Goal: Transaction & Acquisition: Purchase product/service

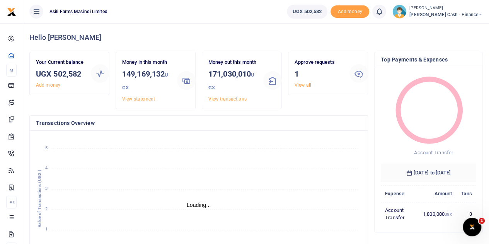
scroll to position [6, 6]
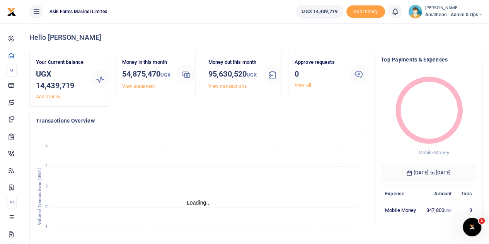
scroll to position [6, 6]
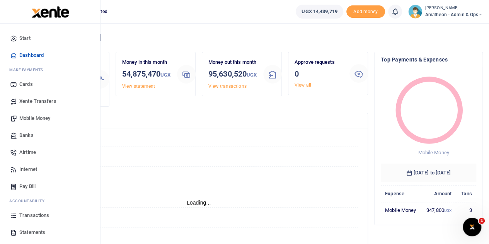
click at [17, 215] on link "Transactions" at bounding box center [50, 215] width 88 height 17
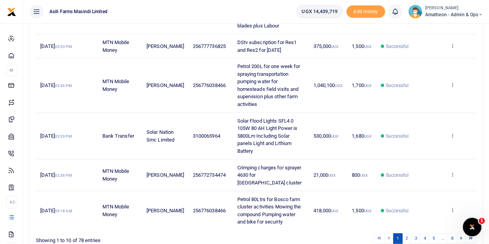
scroll to position [328, 0]
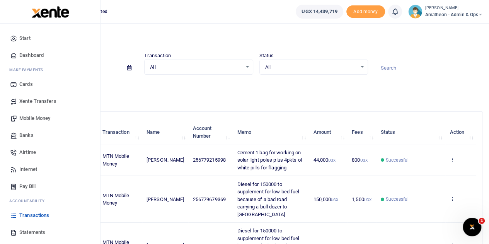
click at [35, 116] on span "Mobile Money" at bounding box center [34, 118] width 31 height 8
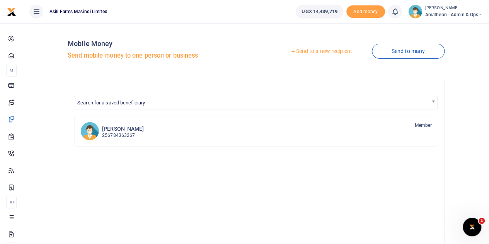
click at [322, 52] on link "Send to a new recipient" at bounding box center [321, 51] width 101 height 14
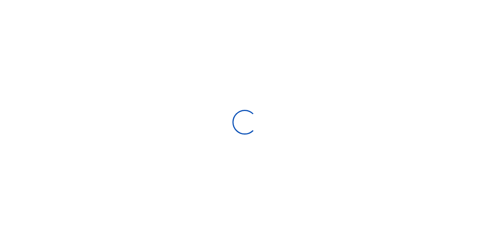
select select "Loading bundles"
select select
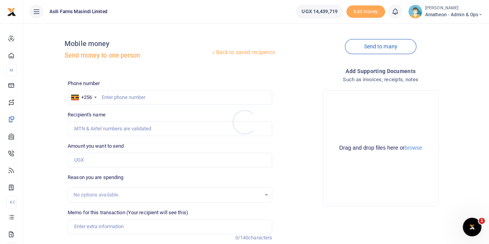
click at [410, 148] on div at bounding box center [244, 122] width 489 height 244
click at [410, 148] on button "browse" at bounding box center [413, 148] width 17 height 6
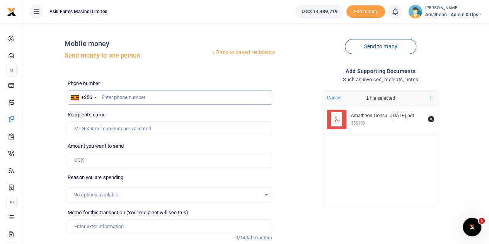
click at [144, 99] on input "text" at bounding box center [170, 97] width 204 height 15
type input "759733736"
click at [90, 160] on input "Amount you want to send" at bounding box center [170, 160] width 204 height 15
type input "[PERSON_NAME]"
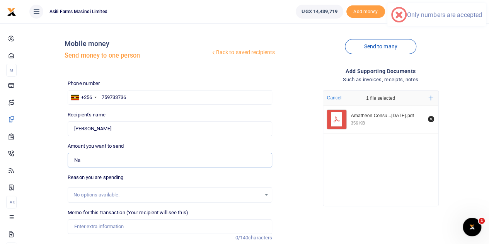
type input "N"
type input "0"
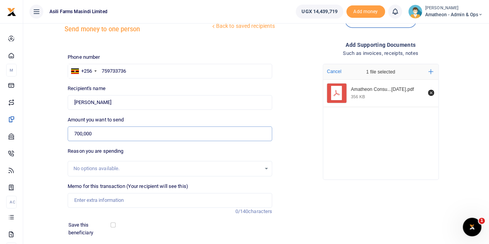
scroll to position [39, 0]
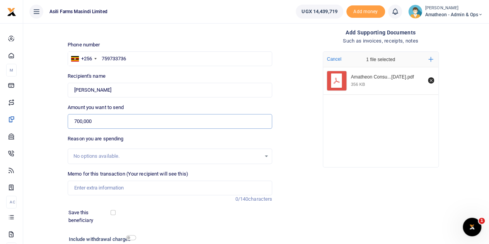
type input "700,000"
click at [98, 188] on input "Memo for this transaction (Your recipient will see this)" at bounding box center [170, 187] width 204 height 15
type input "Amatheon consumables WD 40 Araldite Silicon superglue Cello tape Zip tiles and …"
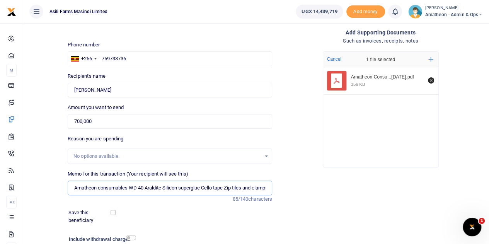
scroll to position [77, 0]
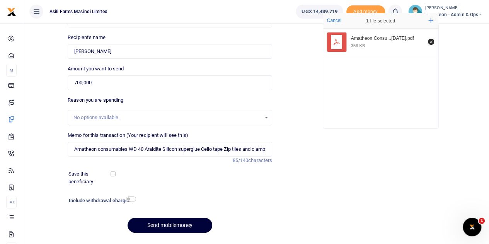
click at [170, 225] on button "Send mobilemoney" at bounding box center [170, 225] width 85 height 15
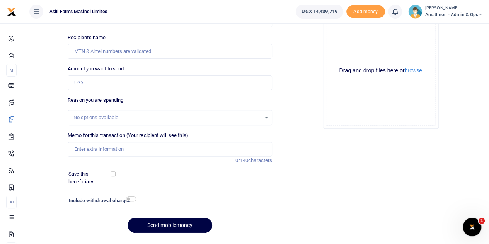
scroll to position [77, 0]
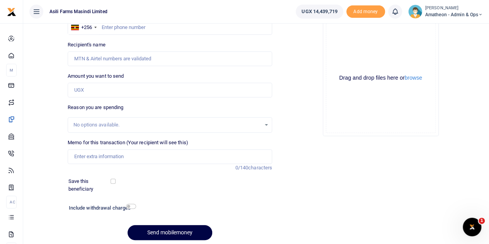
scroll to position [77, 0]
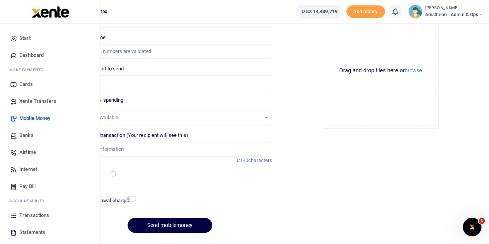
click at [32, 213] on span "Transactions" at bounding box center [34, 215] width 30 height 8
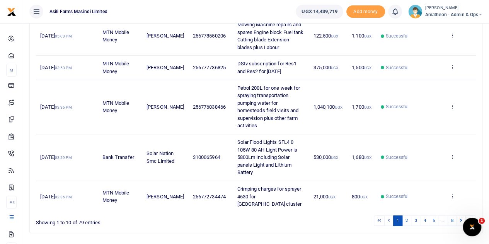
scroll to position [320, 0]
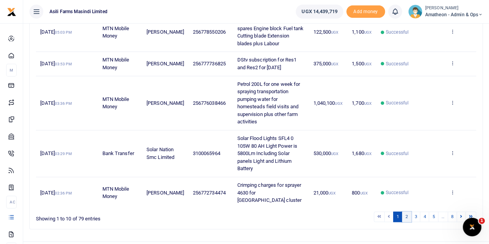
click at [408, 211] on link "2" at bounding box center [406, 216] width 9 height 10
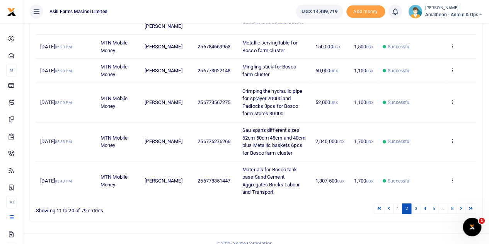
scroll to position [305, 0]
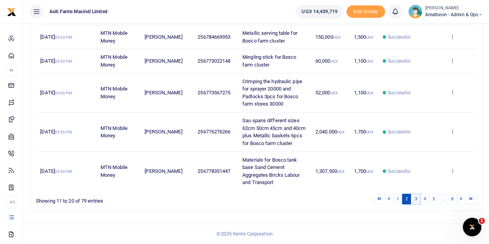
click at [418, 199] on link "3" at bounding box center [415, 199] width 9 height 10
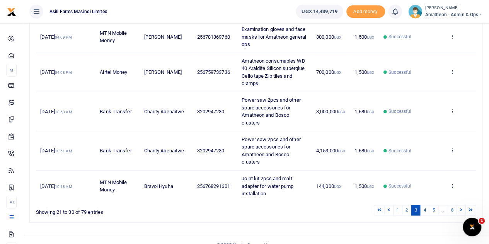
scroll to position [313, 0]
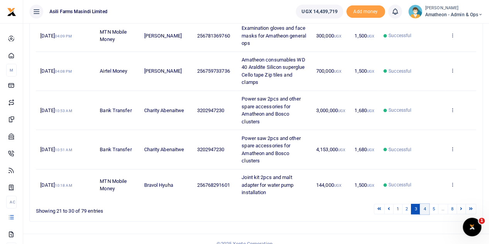
click at [425, 204] on link "4" at bounding box center [424, 209] width 9 height 10
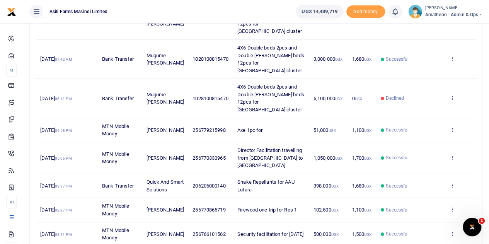
scroll to position [260, 0]
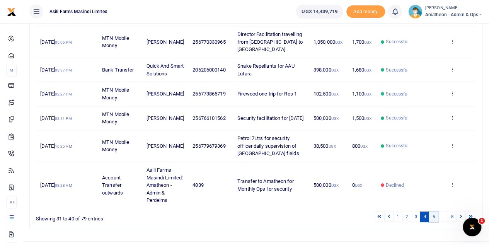
click at [436, 211] on link "5" at bounding box center [433, 216] width 9 height 10
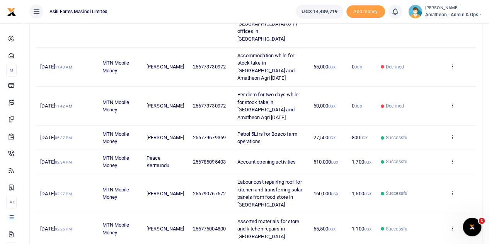
drag, startPoint x: 229, startPoint y: 211, endPoint x: 261, endPoint y: 219, distance: 33.5
drag, startPoint x: 219, startPoint y: 216, endPoint x: 194, endPoint y: 218, distance: 24.8
copy span "779686091"
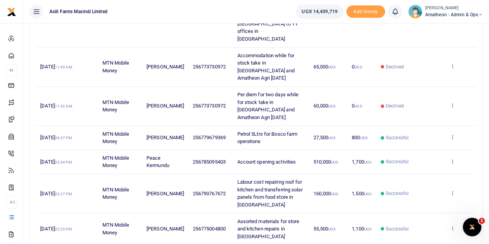
drag, startPoint x: 231, startPoint y: 212, endPoint x: 265, endPoint y: 221, distance: 35.2
copy span "2pcs GI Pipe 2inch and Angle bars 4mm 2pcs"
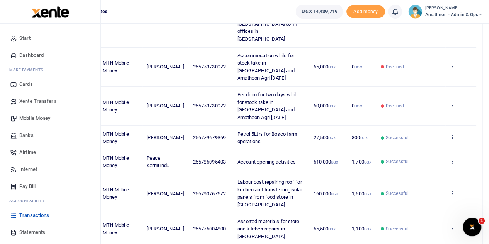
click at [29, 117] on span "Mobile Money" at bounding box center [34, 118] width 31 height 8
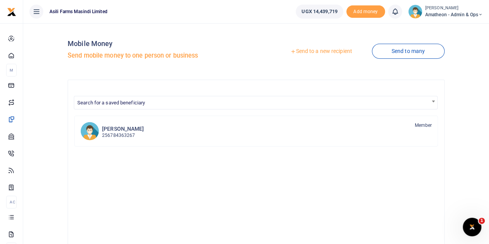
click at [320, 51] on link "Send to a new recipient" at bounding box center [321, 51] width 101 height 14
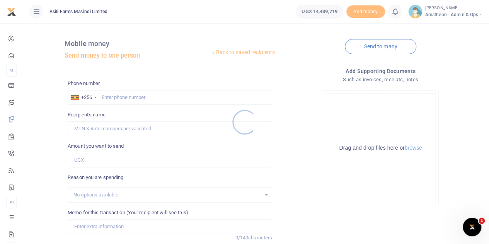
click at [414, 149] on div at bounding box center [244, 122] width 489 height 244
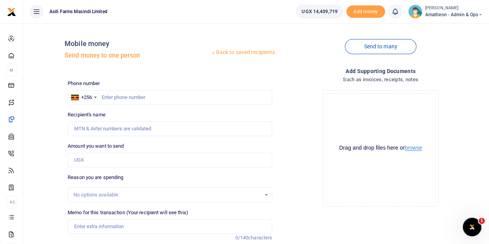
click at [414, 149] on button "browse" at bounding box center [413, 148] width 17 height 6
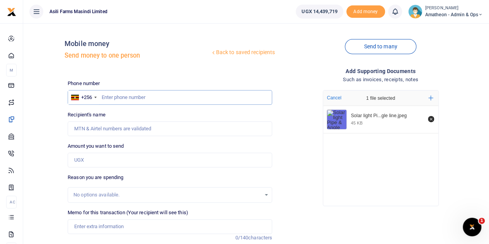
click at [141, 98] on input "text" at bounding box center [170, 97] width 204 height 15
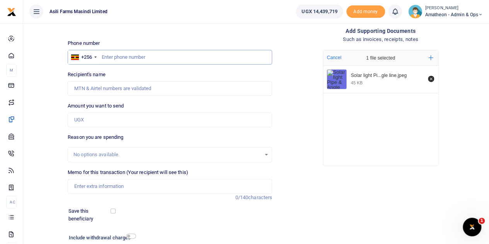
scroll to position [77, 0]
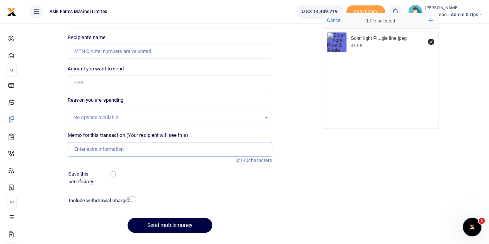
click at [92, 145] on input "Memo for this transaction (Your recipient will see this)" at bounding box center [170, 149] width 204 height 15
paste input "2pcs GI Pipe 2inch and Angle bars 4mm 2pcs"
click at [87, 148] on input "2pcs GI Pipe 2inch and Angle bars 4mm 2pcs" at bounding box center [170, 149] width 204 height 15
drag, startPoint x: 105, startPoint y: 148, endPoint x: 122, endPoint y: 171, distance: 28.8
click at [106, 148] on input "GI Pipe 2inch and Angle bars 4mm 2pcs" at bounding box center [170, 149] width 204 height 15
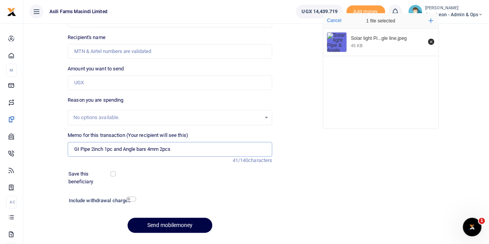
click at [174, 149] on input "GI Pipe 2inch 1pc and Angle bars 4mm 2pcs" at bounding box center [170, 149] width 204 height 15
type input "GI Pipe 2inch 1pc and Angle bars 4mm 1pc"
click at [120, 85] on input "Amount you want to send" at bounding box center [170, 82] width 204 height 15
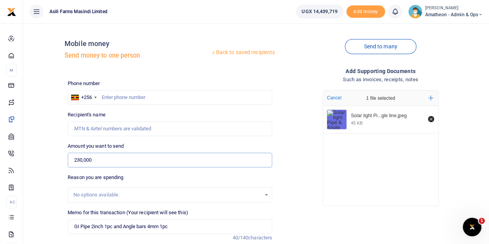
type input "230,000"
click at [115, 97] on input "text" at bounding box center [170, 97] width 204 height 15
paste input "779686091"
type input "779686091"
type input "Daphine Nakato"
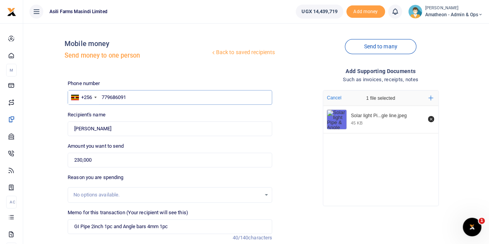
scroll to position [97, 0]
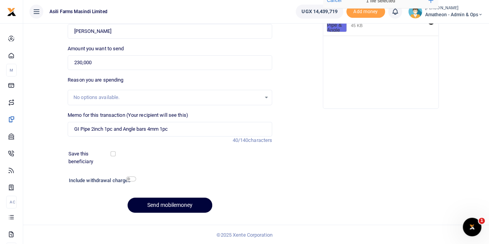
type input "779686091"
click at [163, 202] on button "Send mobilemoney" at bounding box center [170, 205] width 85 height 15
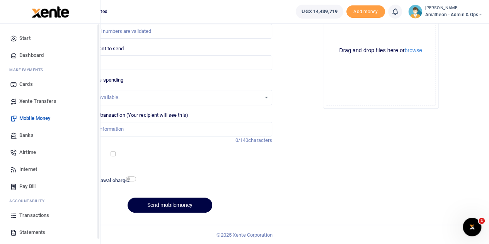
click at [25, 215] on span "Transactions" at bounding box center [34, 215] width 30 height 8
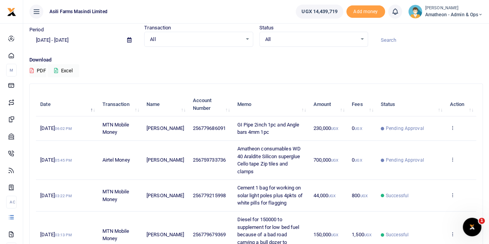
scroll to position [39, 0]
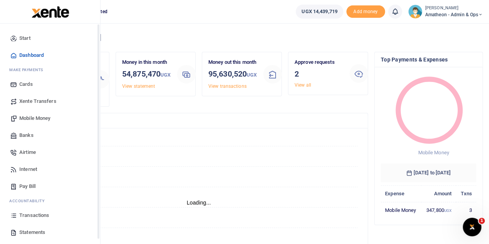
scroll to position [6, 6]
click at [24, 232] on span "Statements" at bounding box center [32, 232] width 26 height 8
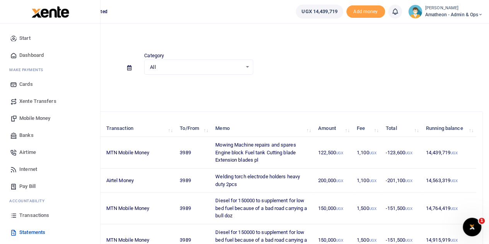
click at [32, 116] on span "Mobile Money" at bounding box center [34, 118] width 31 height 8
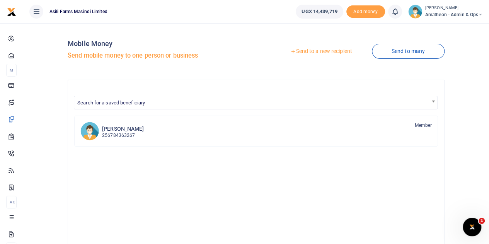
click at [310, 50] on link "Send to a new recipient" at bounding box center [321, 51] width 101 height 14
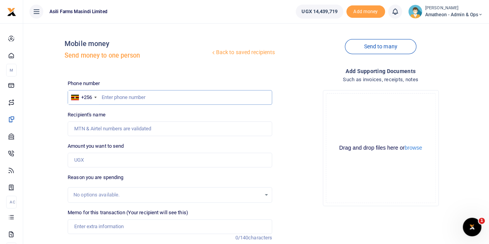
click at [128, 99] on input "text" at bounding box center [170, 97] width 204 height 15
type input "701886843"
click at [98, 161] on input "Amount you want to send" at bounding box center [170, 160] width 204 height 15
type input "13,000"
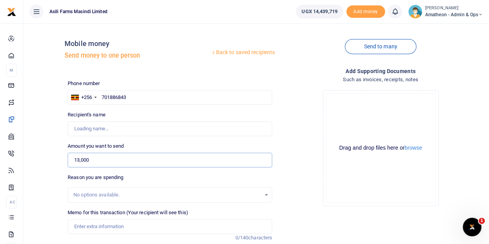
type input "Stephen Watmon"
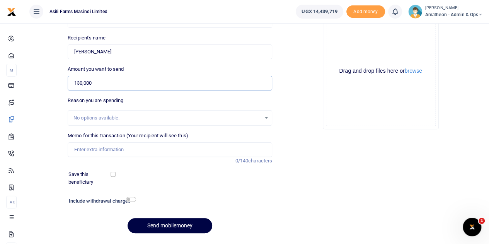
scroll to position [77, 0]
type input "130,000"
click at [92, 151] on input "Memo for this transaction (Your recipient will see this)" at bounding box center [170, 149] width 204 height 15
type input "I"
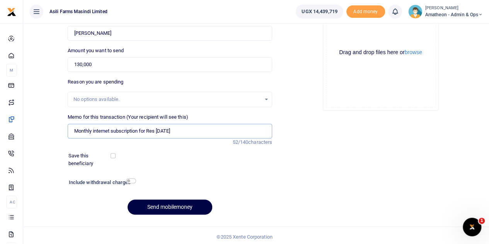
scroll to position [97, 0]
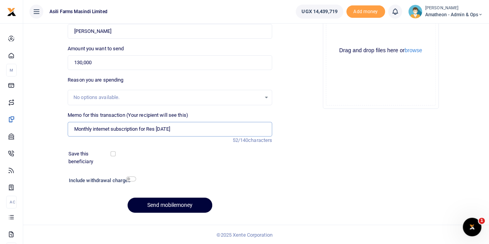
type input "Monthly internet subscription for Res 3 October 2025"
click at [160, 205] on button "Send mobilemoney" at bounding box center [170, 205] width 85 height 15
